Goal: Navigation & Orientation: Find specific page/section

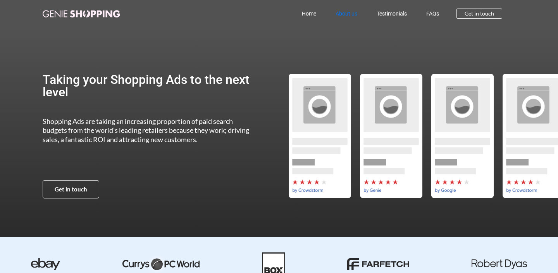
click at [337, 16] on link "About us" at bounding box center [346, 14] width 41 height 18
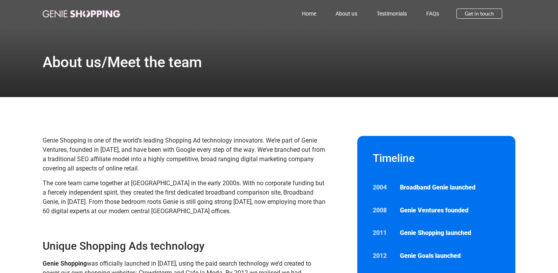
click at [347, 14] on link "About us" at bounding box center [346, 14] width 41 height 18
click at [311, 12] on link "Home" at bounding box center [309, 14] width 34 height 18
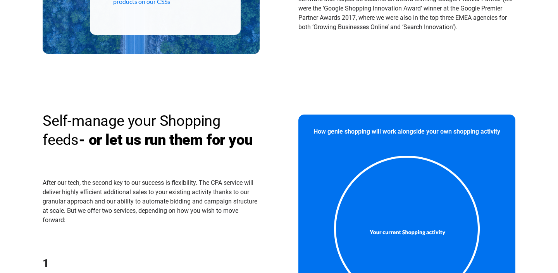
scroll to position [689, 0]
